Goal: Use online tool/utility: Utilize a website feature to perform a specific function

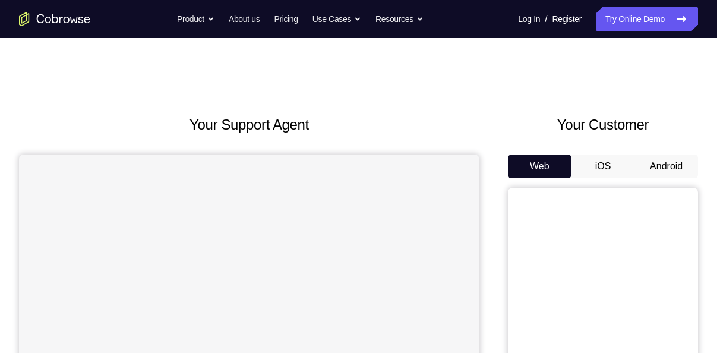
click at [644, 167] on button "Android" at bounding box center [667, 166] width 64 height 24
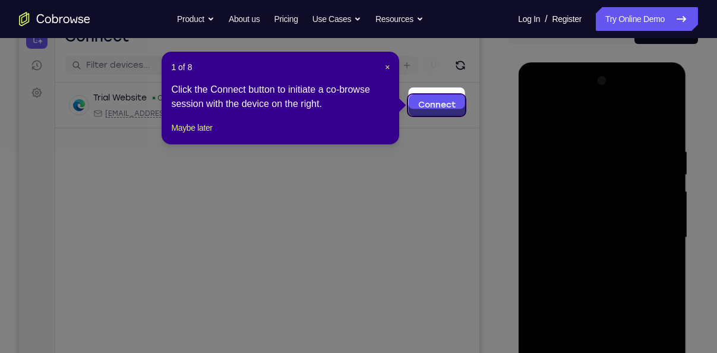
scroll to position [125, 0]
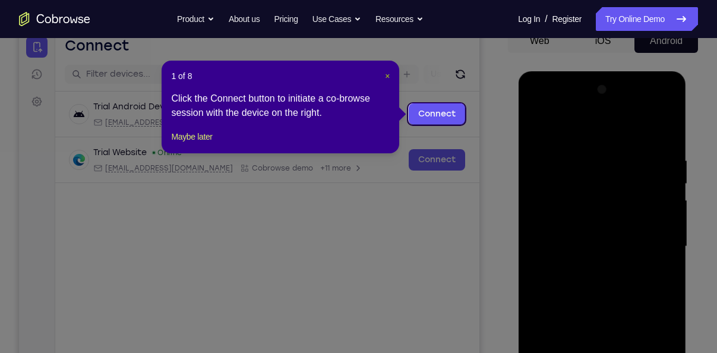
click at [389, 75] on span "×" at bounding box center [387, 76] width 5 height 10
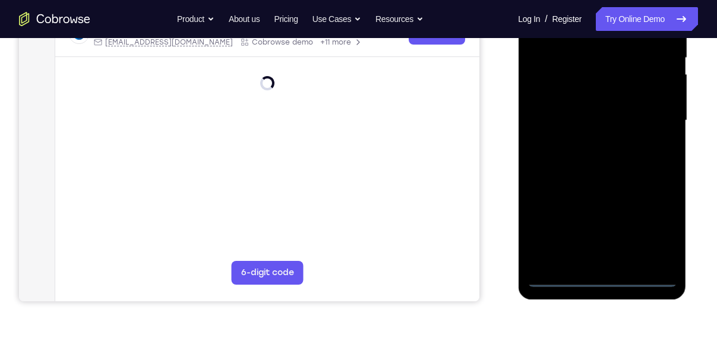
scroll to position [258, 0]
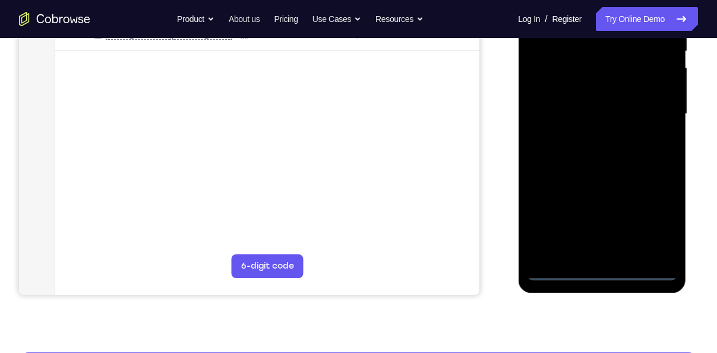
click at [601, 270] on div at bounding box center [602, 114] width 150 height 333
click at [656, 213] on div at bounding box center [602, 114] width 150 height 333
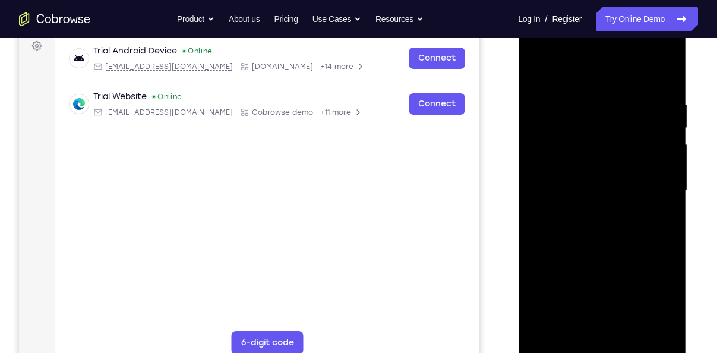
scroll to position [179, 0]
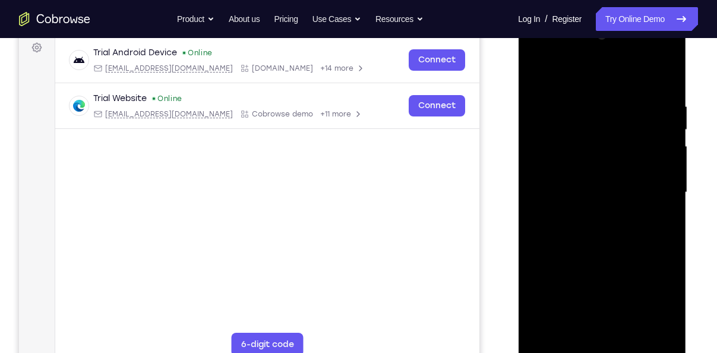
click at [592, 75] on div at bounding box center [602, 192] width 150 height 333
click at [655, 185] on div at bounding box center [602, 192] width 150 height 333
click at [591, 212] on div at bounding box center [602, 192] width 150 height 333
click at [581, 178] on div at bounding box center [602, 192] width 150 height 333
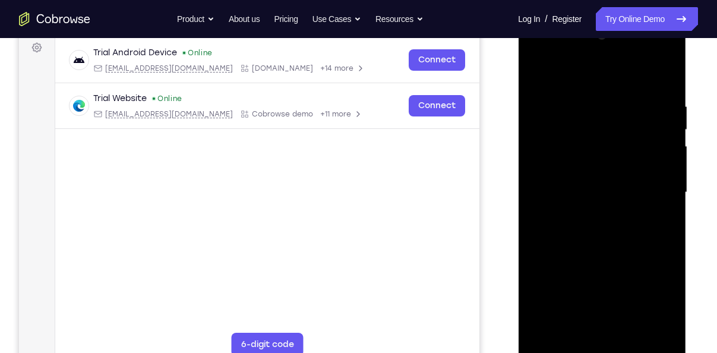
click at [575, 167] on div at bounding box center [602, 192] width 150 height 333
click at [585, 190] on div at bounding box center [602, 192] width 150 height 333
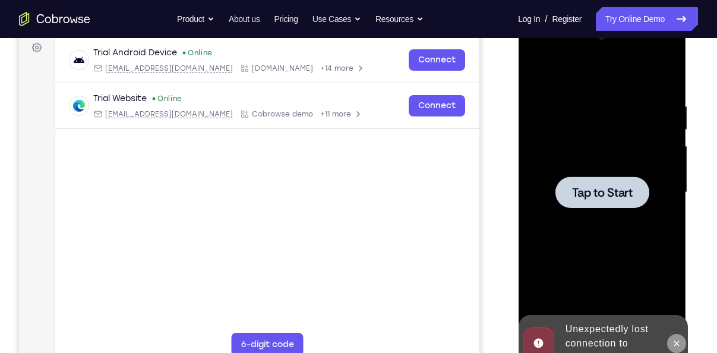
click at [676, 342] on icon at bounding box center [676, 344] width 10 height 10
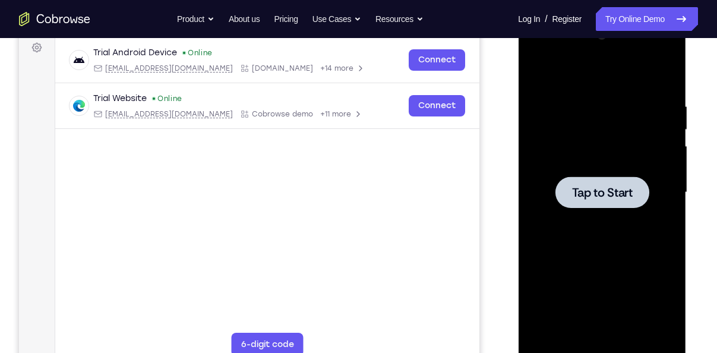
click at [585, 187] on span "Tap to Start" at bounding box center [602, 193] width 61 height 12
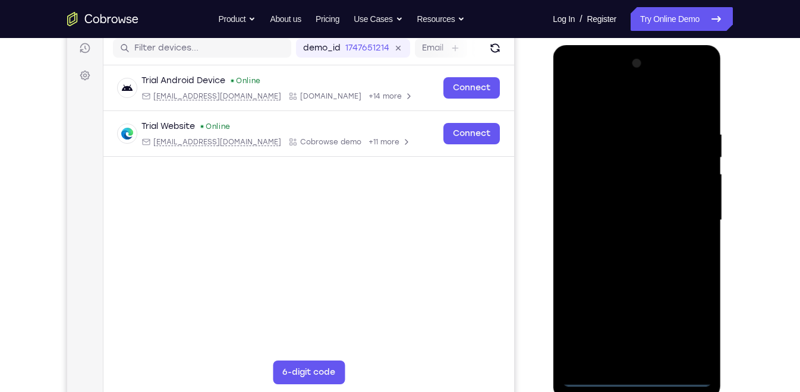
scroll to position [154, 0]
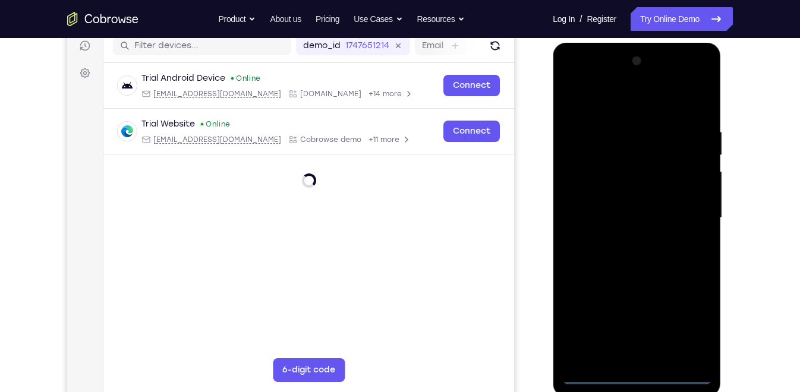
click at [638, 352] on div at bounding box center [636, 218] width 150 height 333
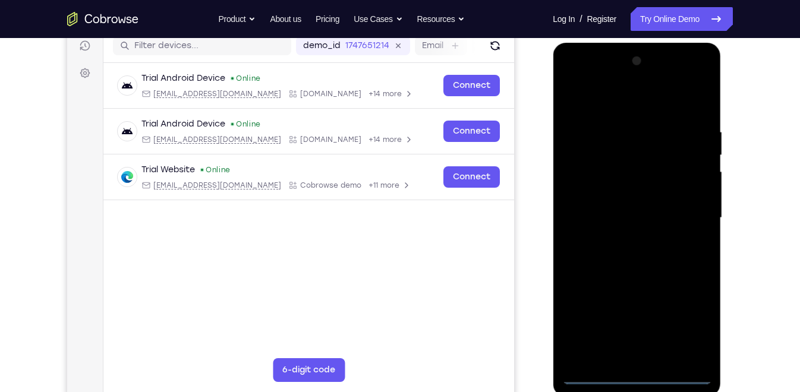
click at [688, 319] on div at bounding box center [636, 218] width 150 height 333
click at [621, 106] on div at bounding box center [636, 218] width 150 height 333
click at [688, 206] on div at bounding box center [636, 218] width 150 height 333
click at [620, 239] on div at bounding box center [636, 218] width 150 height 333
click at [608, 203] on div at bounding box center [636, 218] width 150 height 333
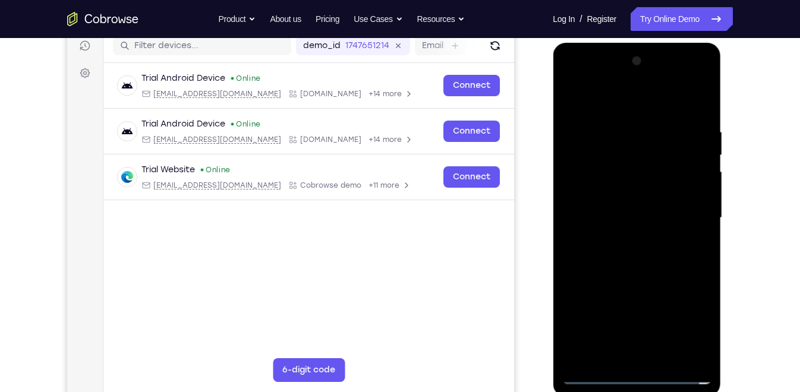
click at [605, 193] on div at bounding box center [636, 218] width 150 height 333
click at [611, 222] on div at bounding box center [636, 218] width 150 height 333
click at [664, 111] on div at bounding box center [636, 218] width 150 height 333
click at [665, 102] on div at bounding box center [636, 218] width 150 height 333
click at [655, 119] on div at bounding box center [636, 218] width 150 height 333
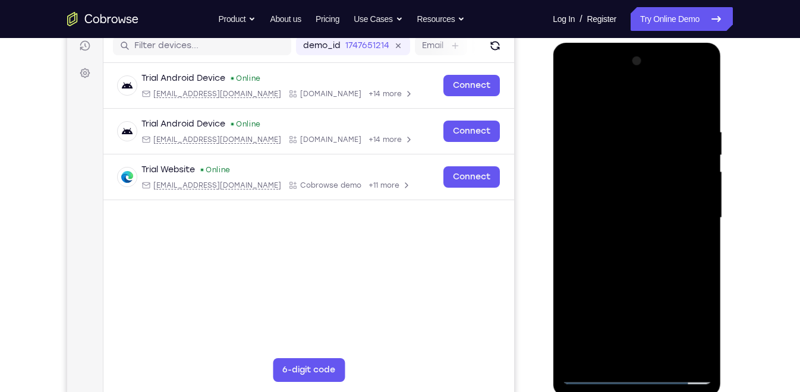
click at [632, 264] on div at bounding box center [636, 218] width 150 height 333
click at [668, 352] on div at bounding box center [636, 218] width 150 height 333
click at [661, 277] on div at bounding box center [636, 218] width 150 height 333
click at [611, 225] on div at bounding box center [636, 218] width 150 height 333
click at [620, 348] on div at bounding box center [636, 218] width 150 height 333
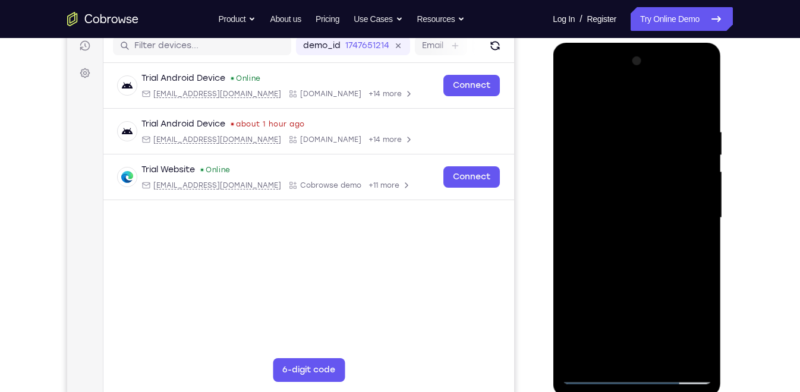
click at [607, 350] on div at bounding box center [636, 218] width 150 height 333
click at [671, 287] on div at bounding box center [636, 218] width 150 height 333
click at [702, 352] on div at bounding box center [636, 218] width 150 height 333
click at [689, 238] on div at bounding box center [636, 218] width 150 height 333
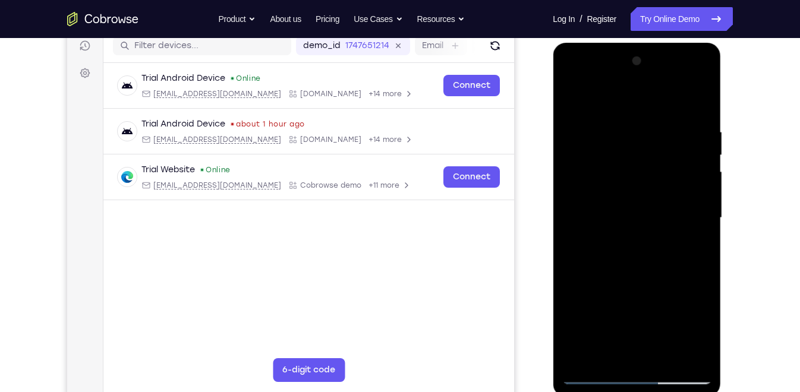
click at [575, 99] on div at bounding box center [636, 218] width 150 height 333
click at [576, 96] on div at bounding box center [636, 218] width 150 height 333
click at [707, 95] on div at bounding box center [636, 218] width 150 height 333
click at [707, 343] on div at bounding box center [636, 218] width 150 height 333
drag, startPoint x: 636, startPoint y: 152, endPoint x: 648, endPoint y: 261, distance: 109.9
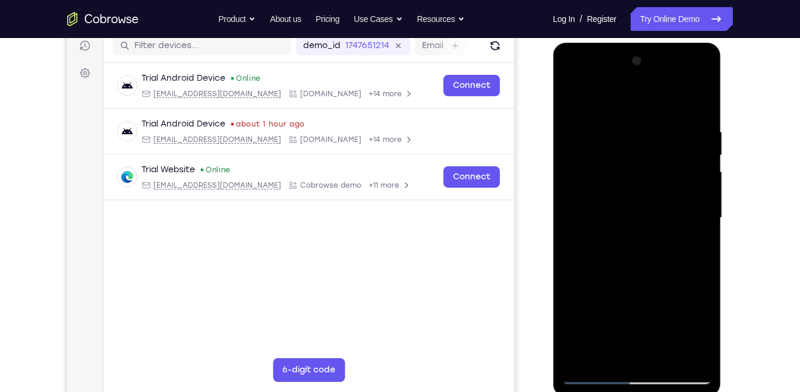
click at [648, 261] on div at bounding box center [636, 218] width 150 height 333
click at [624, 116] on div at bounding box center [636, 218] width 150 height 333
click at [574, 99] on div at bounding box center [636, 218] width 150 height 333
drag, startPoint x: 654, startPoint y: 284, endPoint x: 643, endPoint y: 193, distance: 91.6
click at [643, 193] on div at bounding box center [636, 218] width 150 height 333
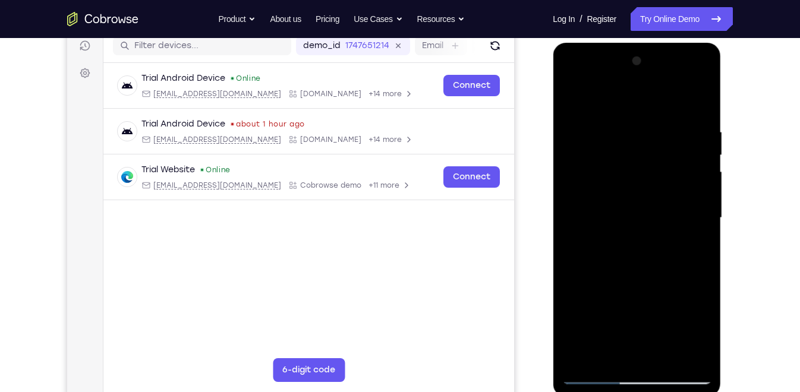
drag, startPoint x: 642, startPoint y: 157, endPoint x: 646, endPoint y: 214, distance: 57.8
click at [646, 214] on div at bounding box center [636, 218] width 150 height 333
click at [633, 259] on div at bounding box center [636, 218] width 150 height 333
drag, startPoint x: 630, startPoint y: 252, endPoint x: 635, endPoint y: 318, distance: 66.7
click at [635, 318] on div at bounding box center [636, 218] width 150 height 333
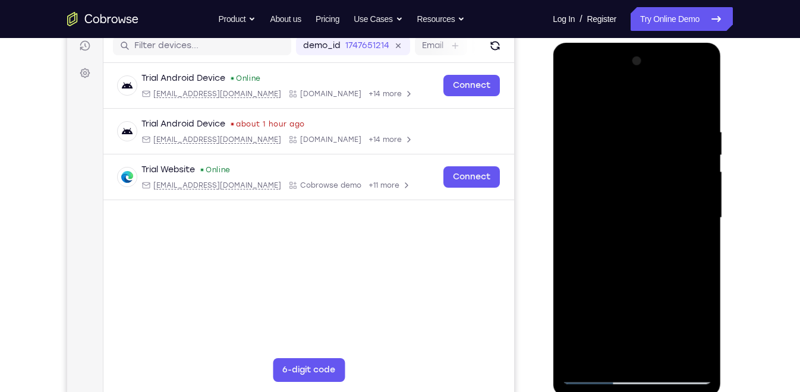
click at [671, 118] on div at bounding box center [636, 218] width 150 height 333
click at [642, 300] on div at bounding box center [636, 218] width 150 height 333
click at [636, 304] on div at bounding box center [636, 218] width 150 height 333
click at [633, 247] on div at bounding box center [636, 218] width 150 height 333
click at [598, 318] on div at bounding box center [636, 218] width 150 height 333
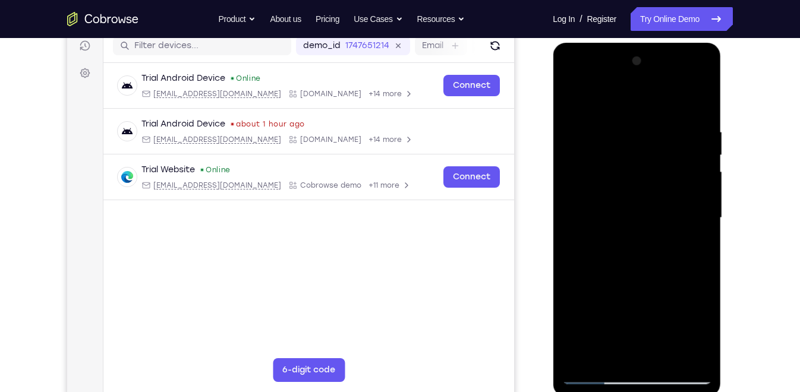
click at [708, 201] on div at bounding box center [636, 218] width 150 height 333
click at [702, 199] on div at bounding box center [636, 218] width 150 height 333
click at [570, 94] on div at bounding box center [636, 218] width 150 height 333
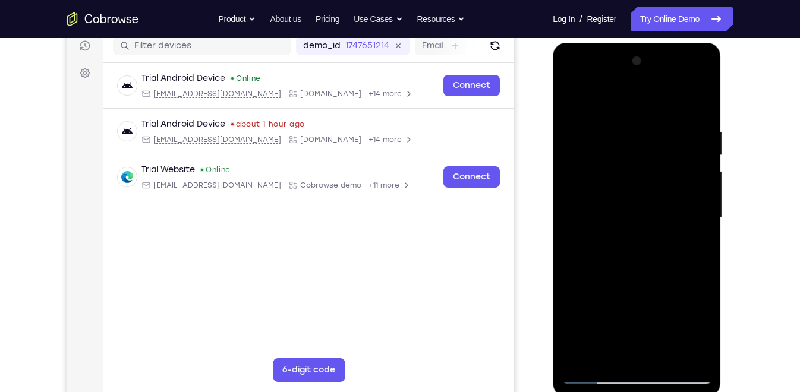
click at [652, 209] on div at bounding box center [636, 218] width 150 height 333
click at [626, 199] on div at bounding box center [636, 218] width 150 height 333
click at [570, 94] on div at bounding box center [636, 218] width 150 height 333
click at [569, 94] on div at bounding box center [636, 218] width 150 height 333
click at [570, 94] on div at bounding box center [636, 218] width 150 height 333
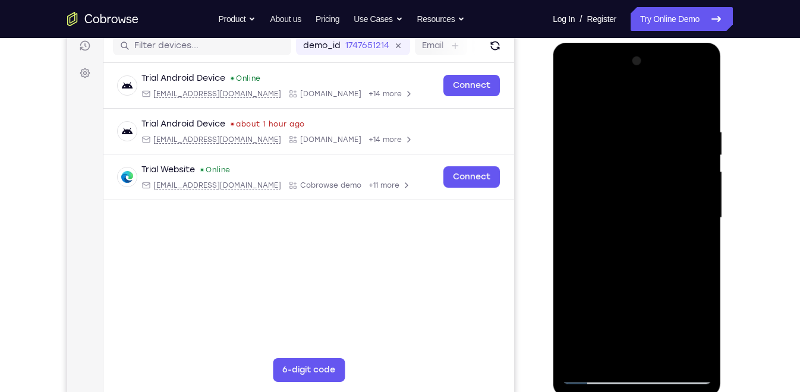
click at [580, 352] on div at bounding box center [636, 218] width 150 height 333
click at [665, 352] on div at bounding box center [636, 218] width 150 height 333
click at [626, 228] on div at bounding box center [636, 218] width 150 height 333
click at [570, 97] on div at bounding box center [636, 218] width 150 height 333
click at [573, 100] on div at bounding box center [636, 218] width 150 height 333
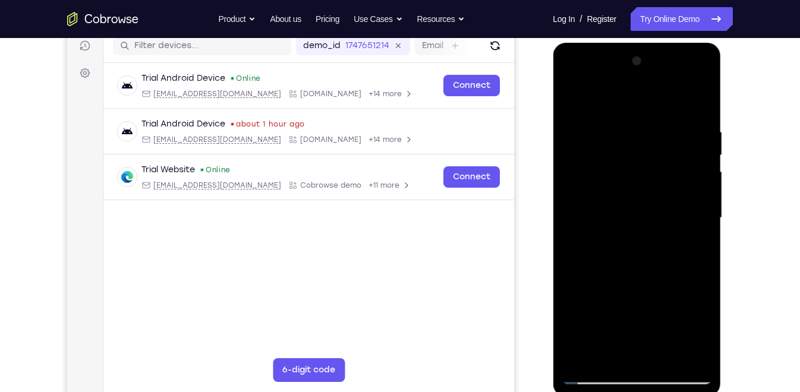
click at [665, 352] on div at bounding box center [636, 218] width 150 height 333
click at [639, 200] on div at bounding box center [636, 218] width 150 height 333
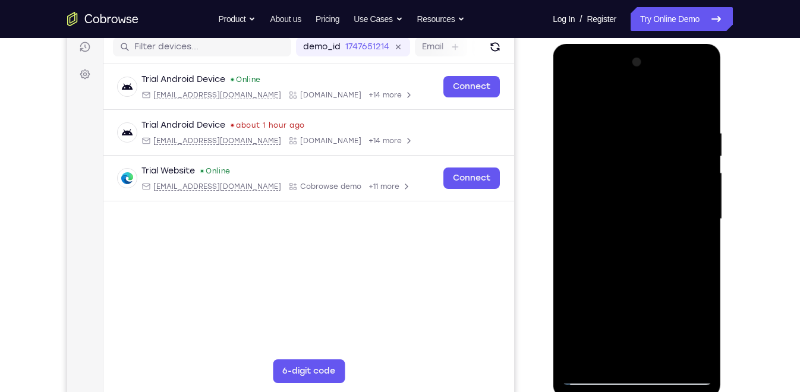
scroll to position [151, 0]
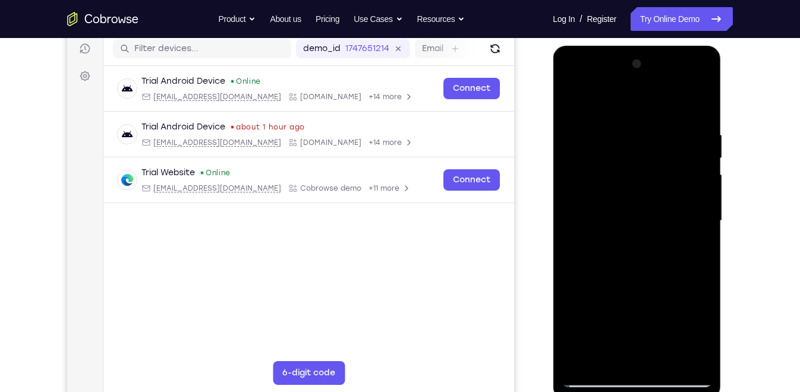
click at [574, 104] on div at bounding box center [636, 221] width 150 height 333
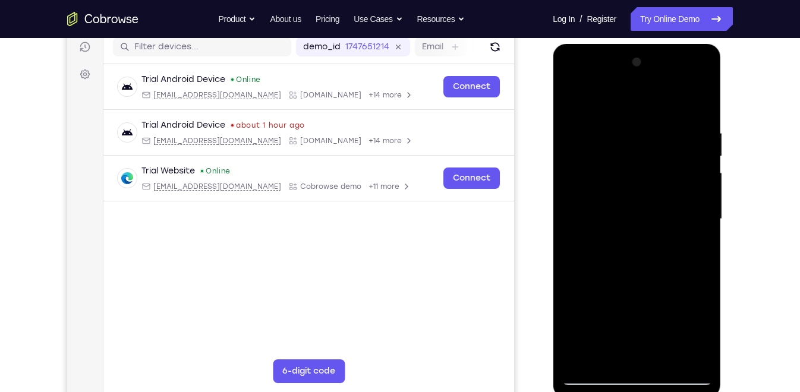
scroll to position [152, 0]
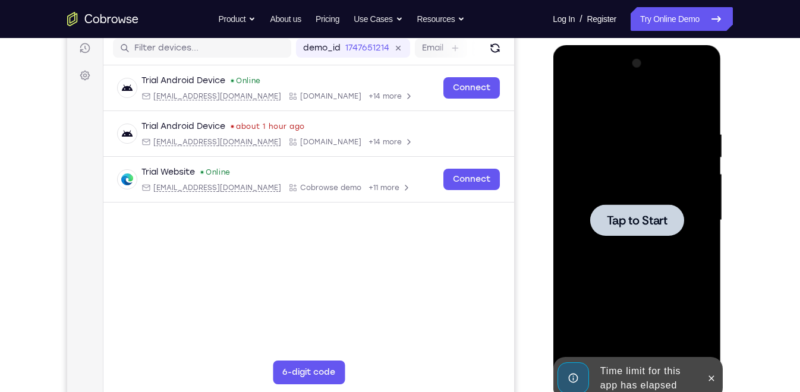
click at [573, 99] on div at bounding box center [636, 220] width 150 height 333
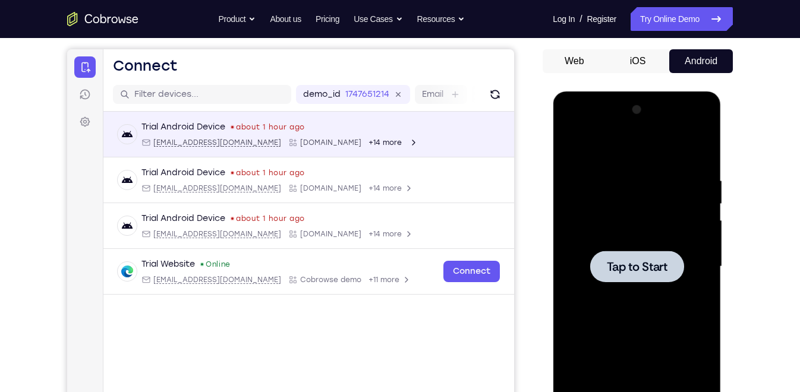
scroll to position [96, 0]
